Goal: Information Seeking & Learning: Learn about a topic

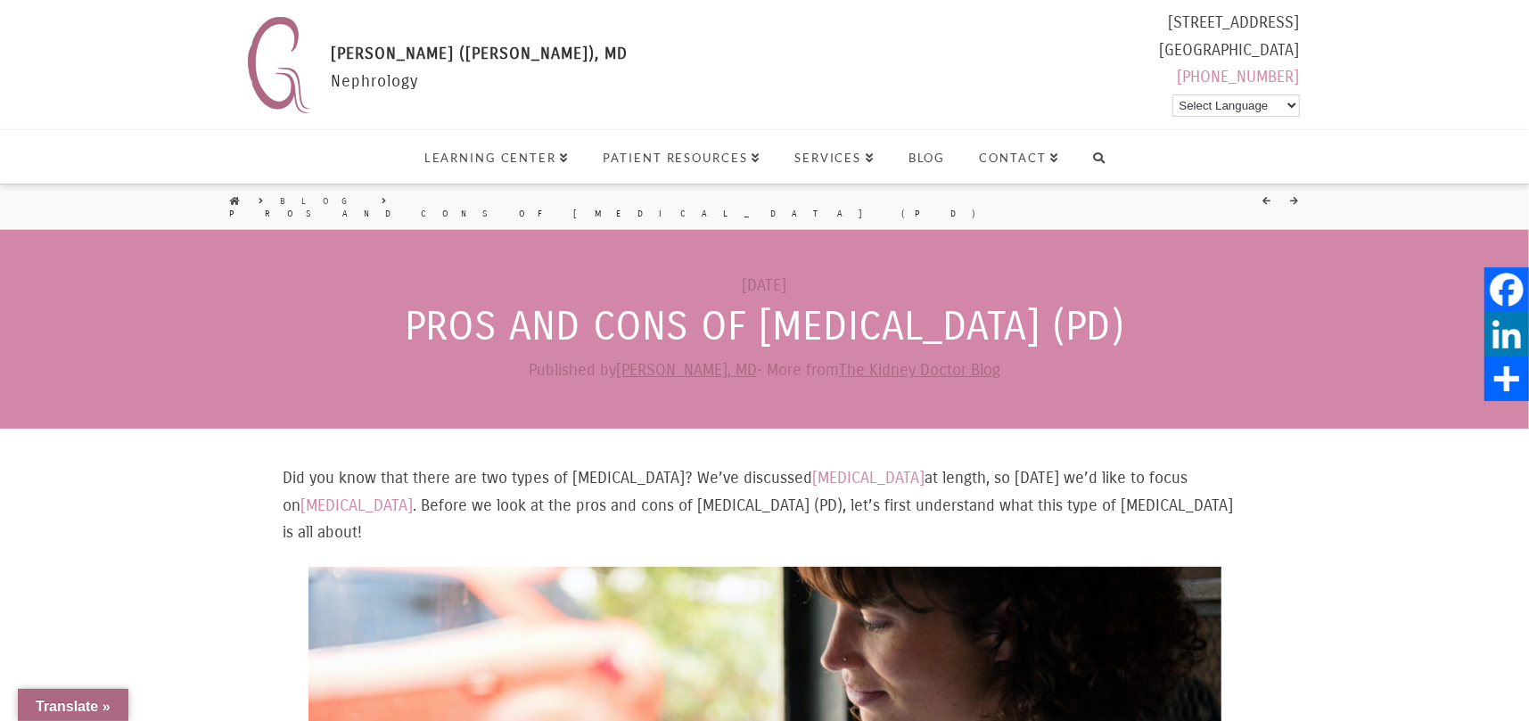
drag, startPoint x: 365, startPoint y: 310, endPoint x: 1161, endPoint y: 309, distance: 796.4
click at [1161, 309] on h1 "Pros and Cons of [MEDICAL_DATA] (PD)" at bounding box center [764, 327] width 1529 height 42
copy h1 "Pros and Cons of [MEDICAL_DATA] (PD)"
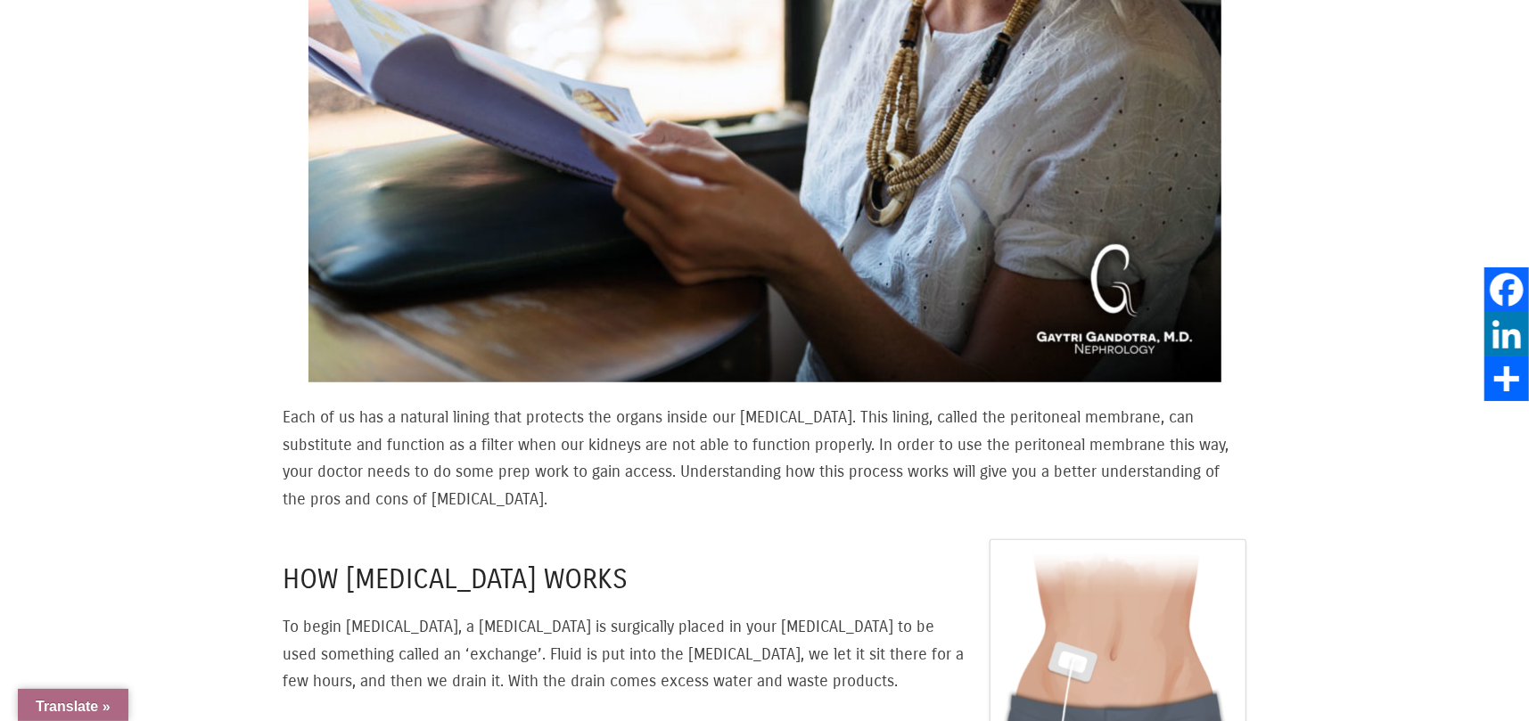
scroll to position [803, 0]
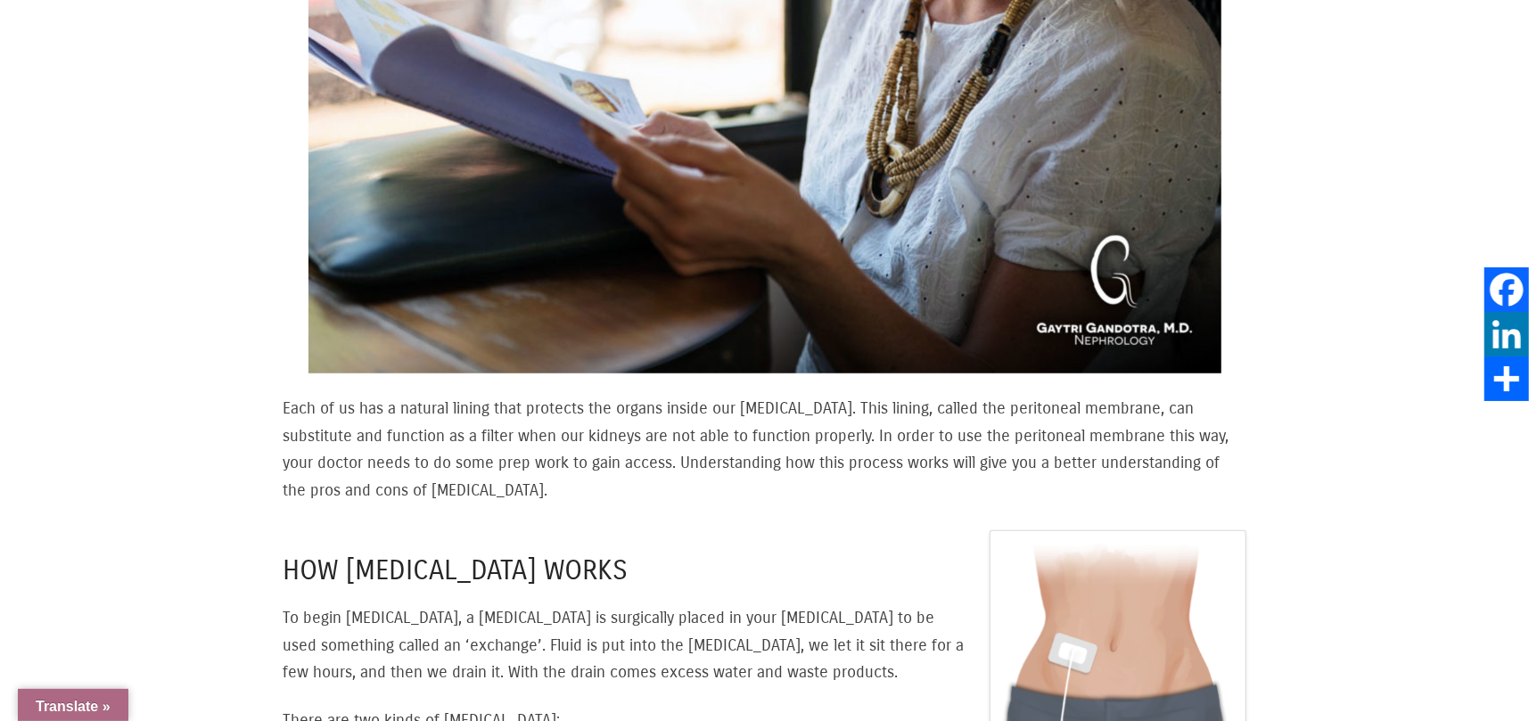
drag, startPoint x: 284, startPoint y: 366, endPoint x: 573, endPoint y: 458, distance: 303.5
click at [573, 458] on p "Each of us has a natural lining that protects the organs inside our [MEDICAL_DA…" at bounding box center [765, 449] width 963 height 109
copy p "Each of us has a natural lining that protects the organs inside our [MEDICAL_DA…"
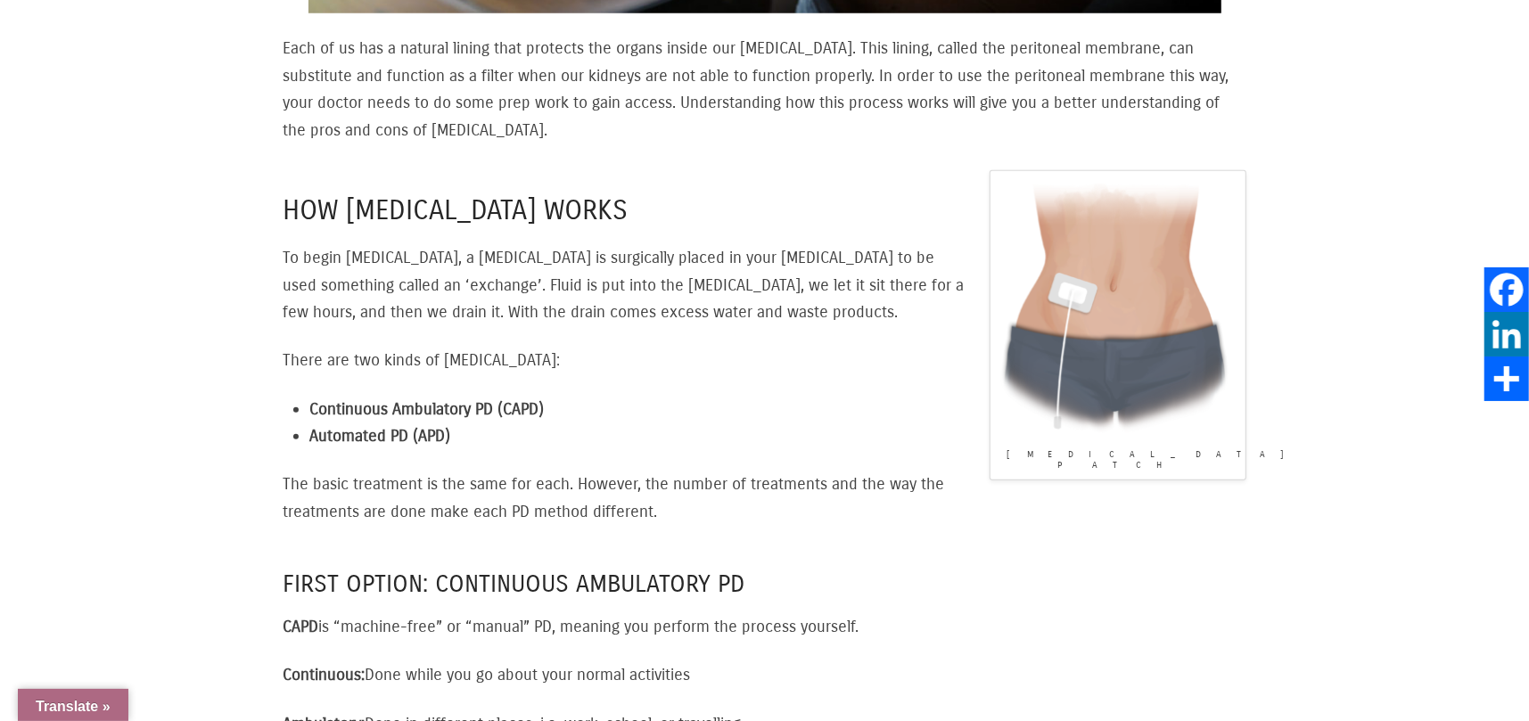
scroll to position [1249, 0]
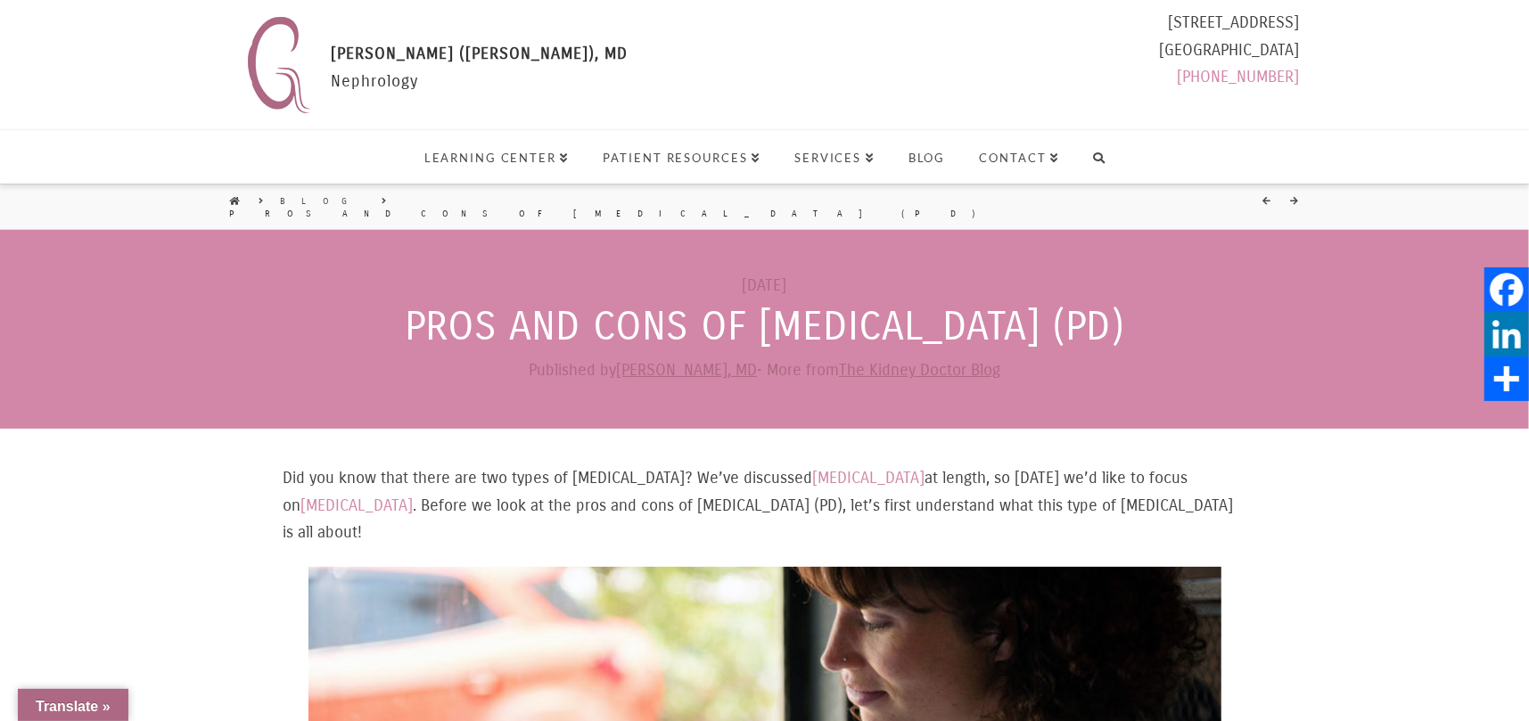
select select "Language Translate Widget"
